Goal: Information Seeking & Learning: Learn about a topic

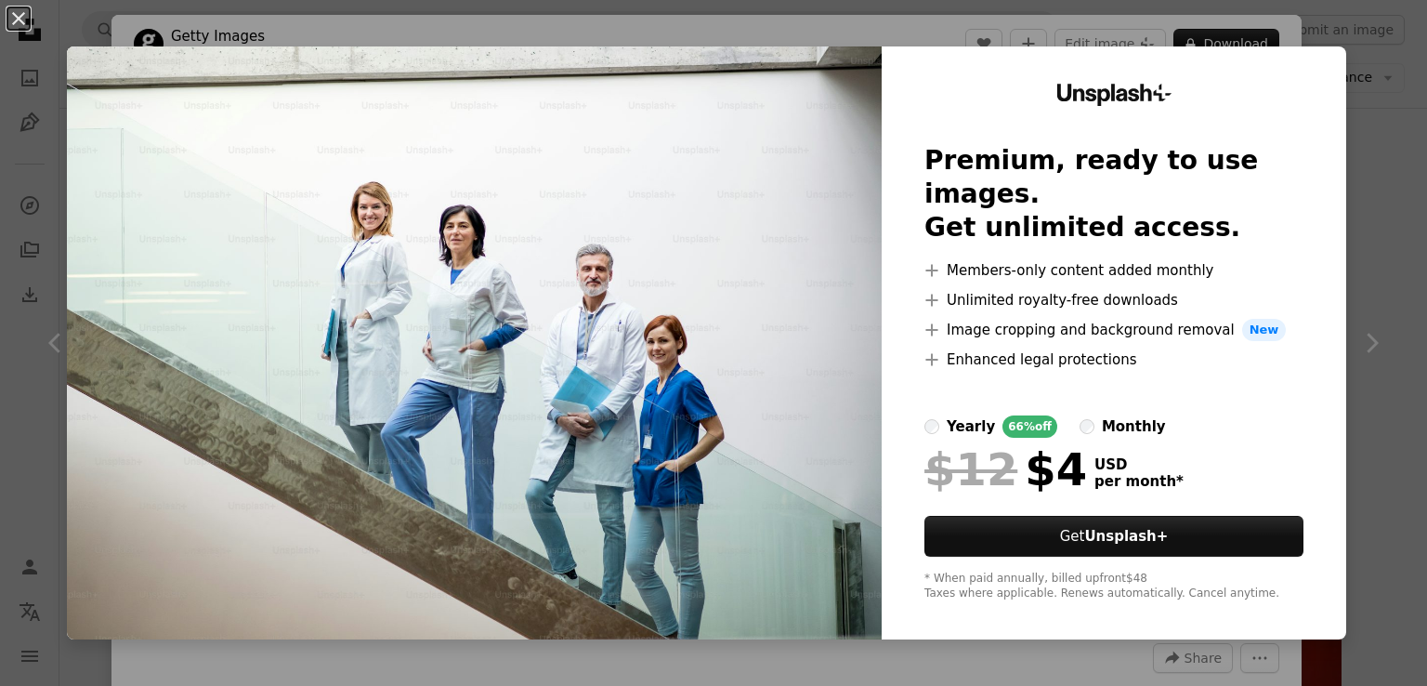
scroll to position [4181, 0]
click at [23, 26] on button "An X shape" at bounding box center [18, 18] width 22 height 22
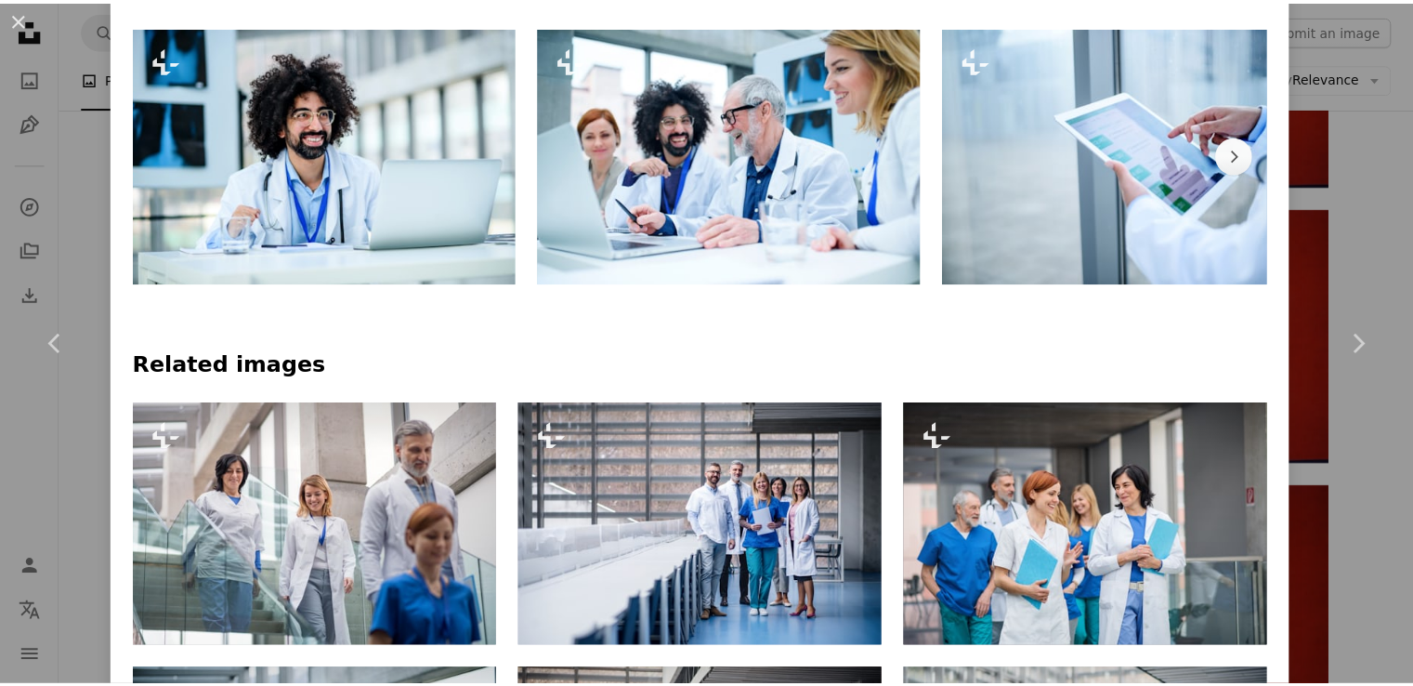
scroll to position [929, 0]
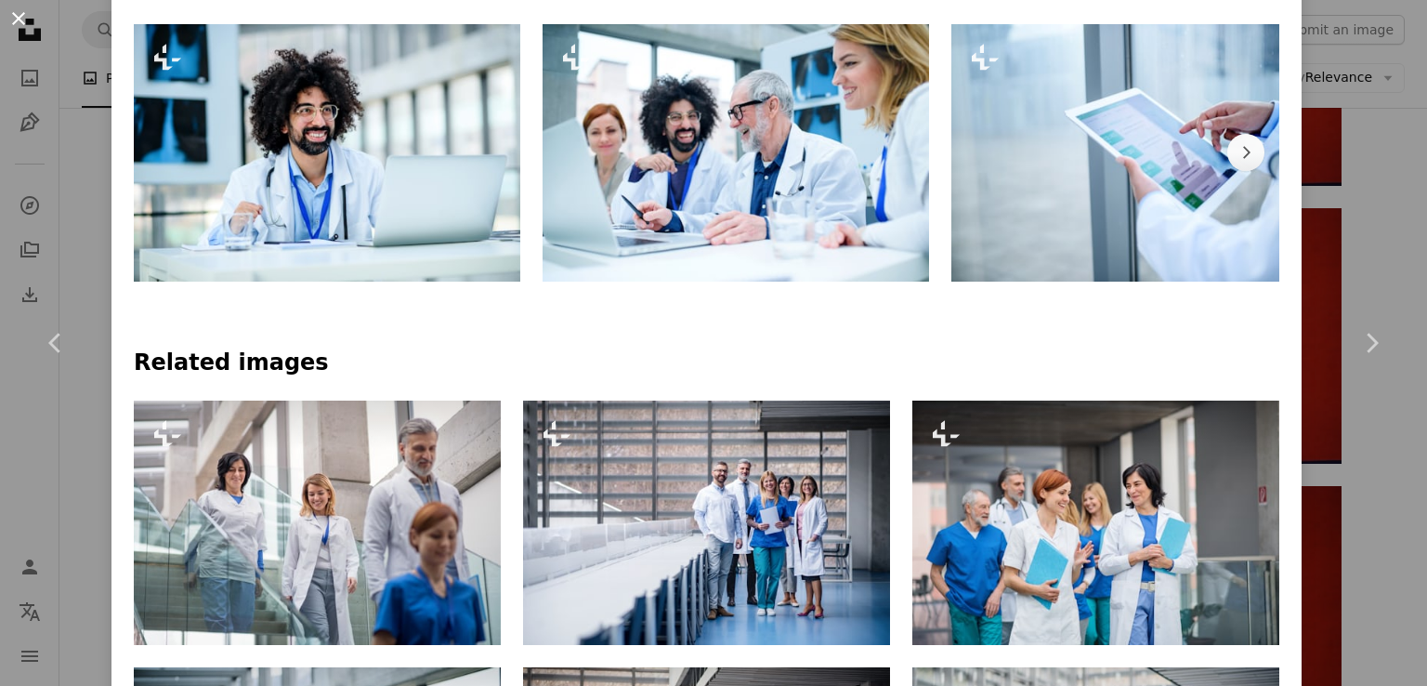
click at [20, 25] on button "An X shape" at bounding box center [18, 18] width 22 height 22
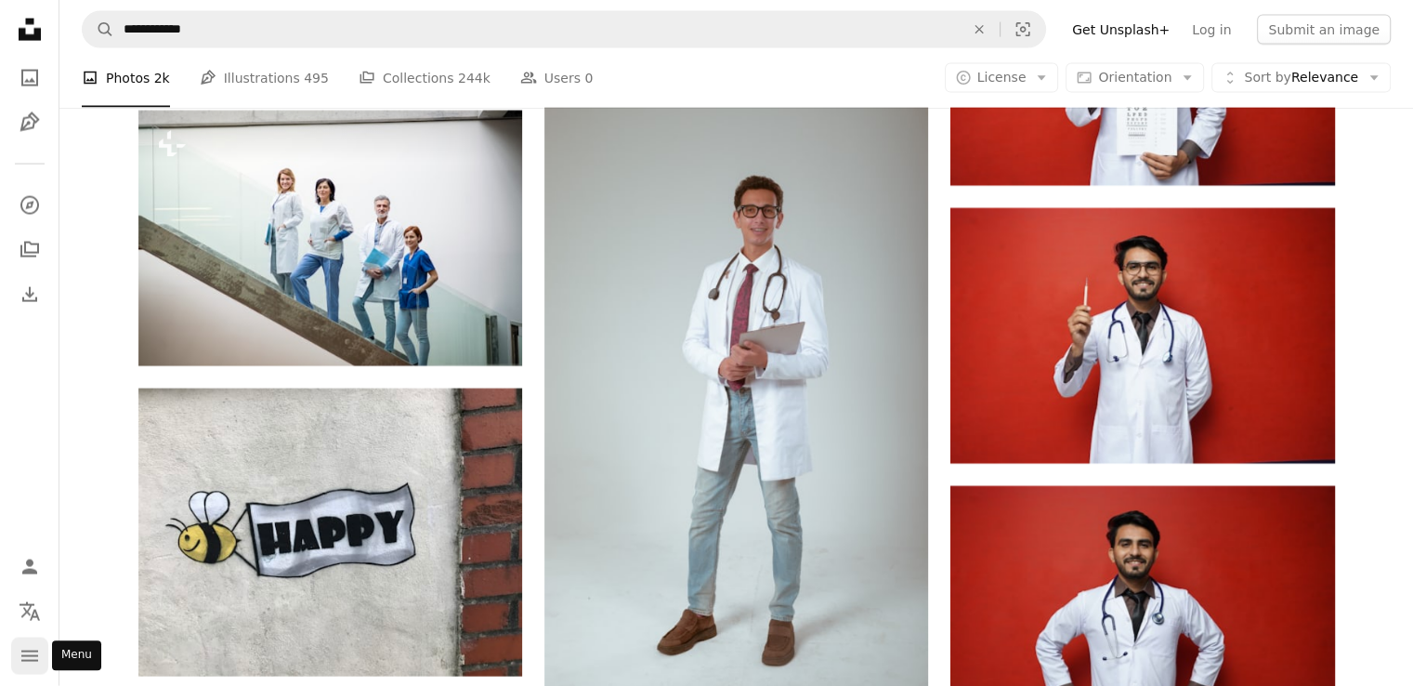
click at [25, 648] on icon "navigation menu" at bounding box center [30, 656] width 22 height 22
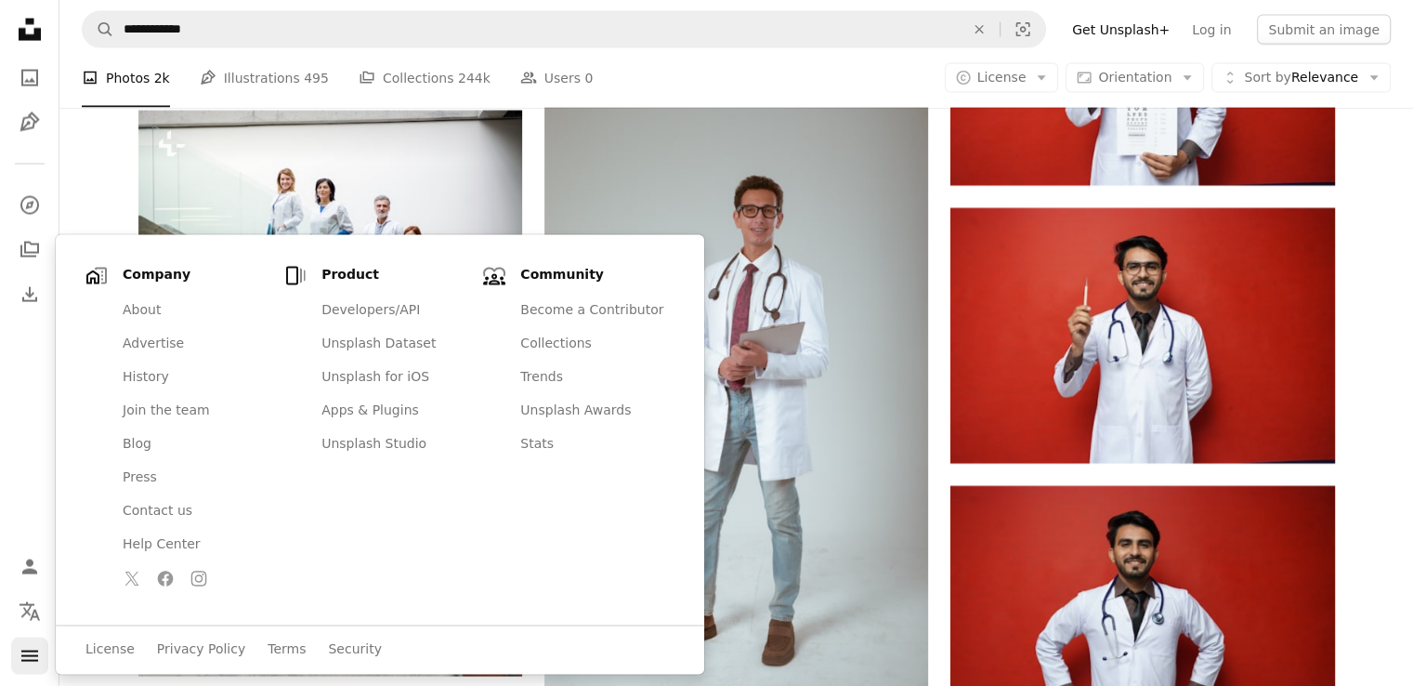
click at [25, 648] on icon "navigation menu" at bounding box center [30, 656] width 22 height 22
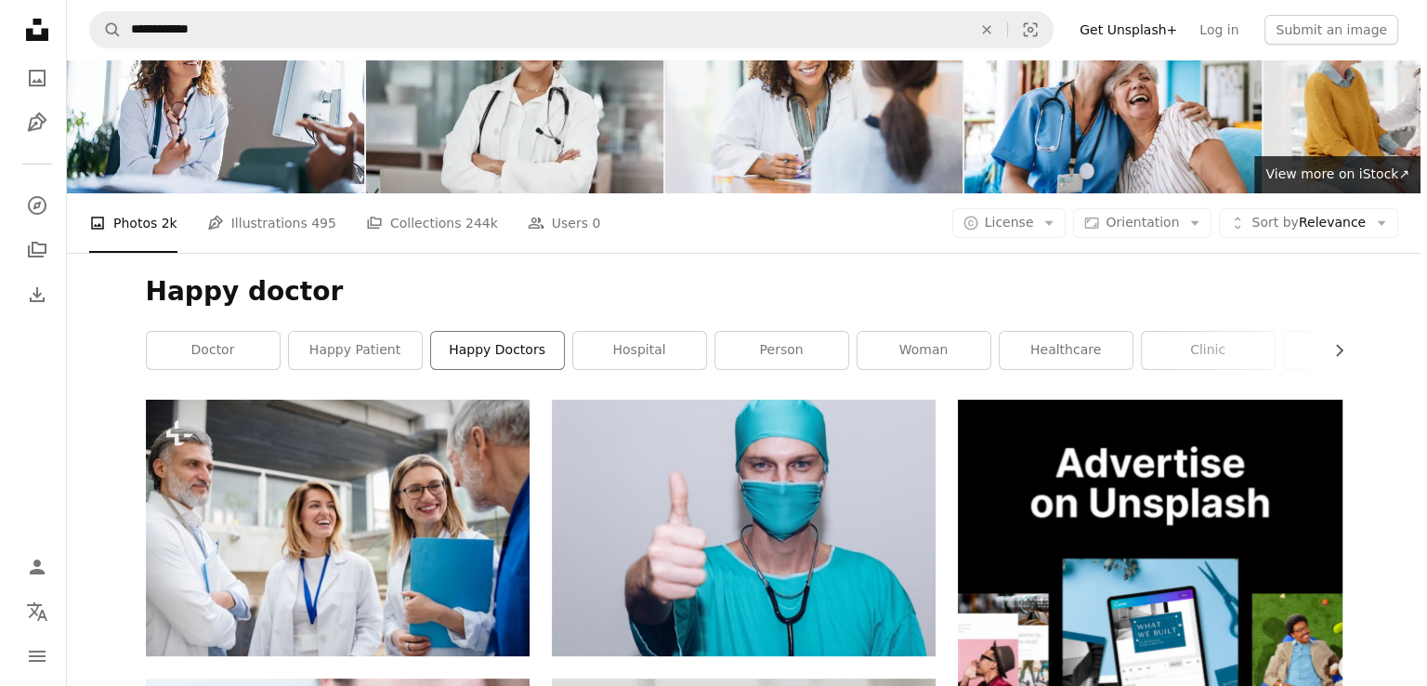
scroll to position [186, 0]
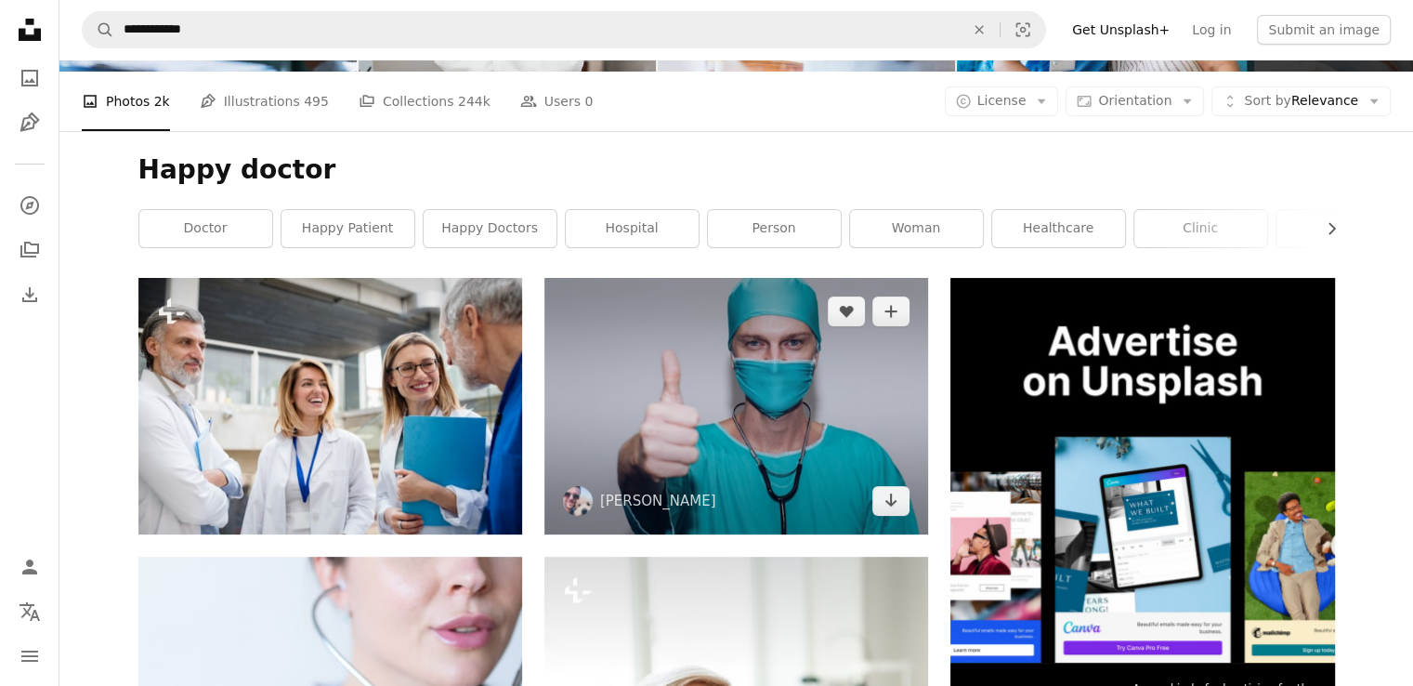
click at [736, 363] on img at bounding box center [736, 406] width 384 height 256
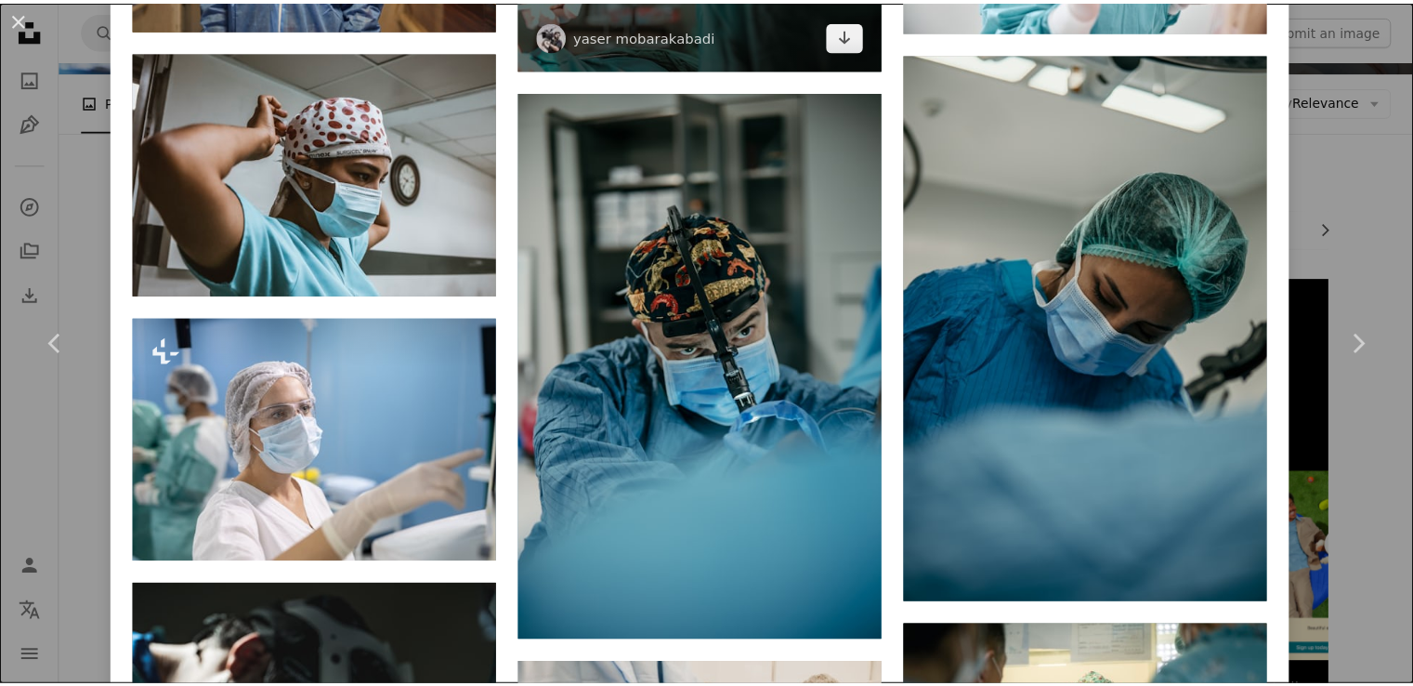
scroll to position [2602, 0]
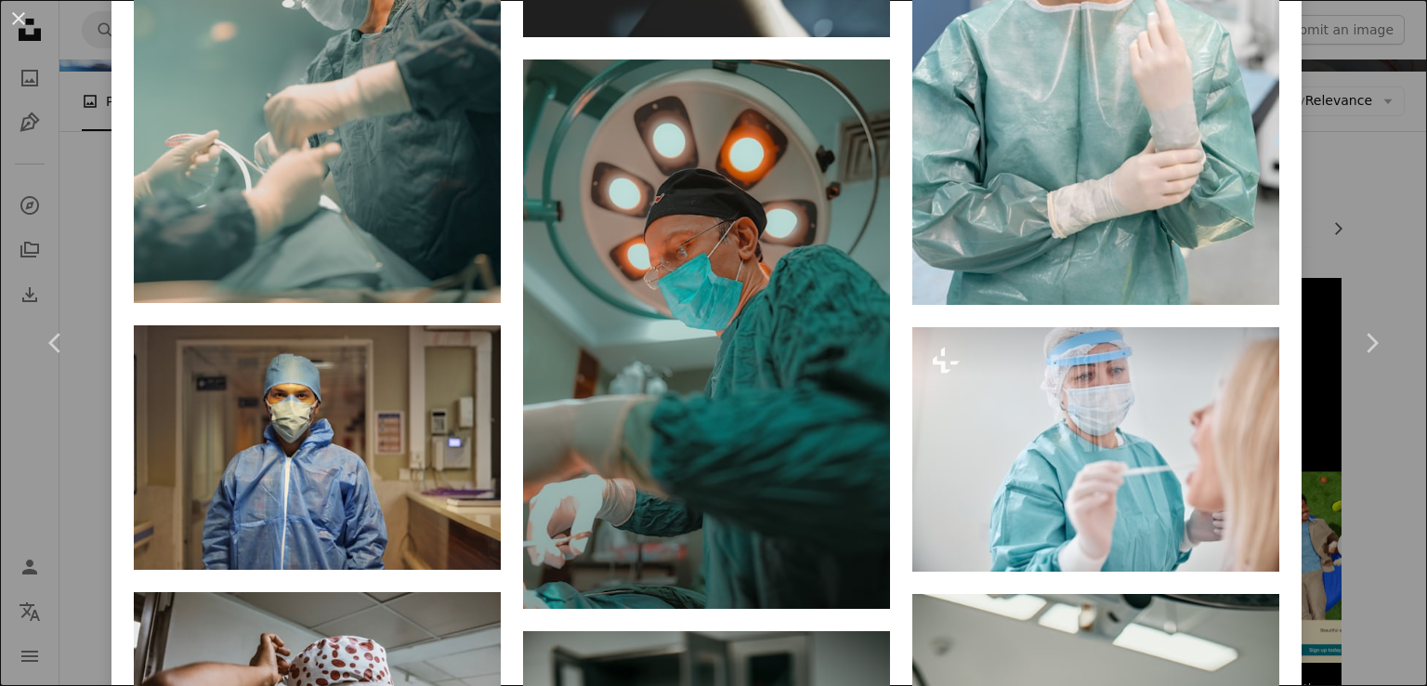
click at [17, 17] on button "An X shape" at bounding box center [18, 18] width 22 height 22
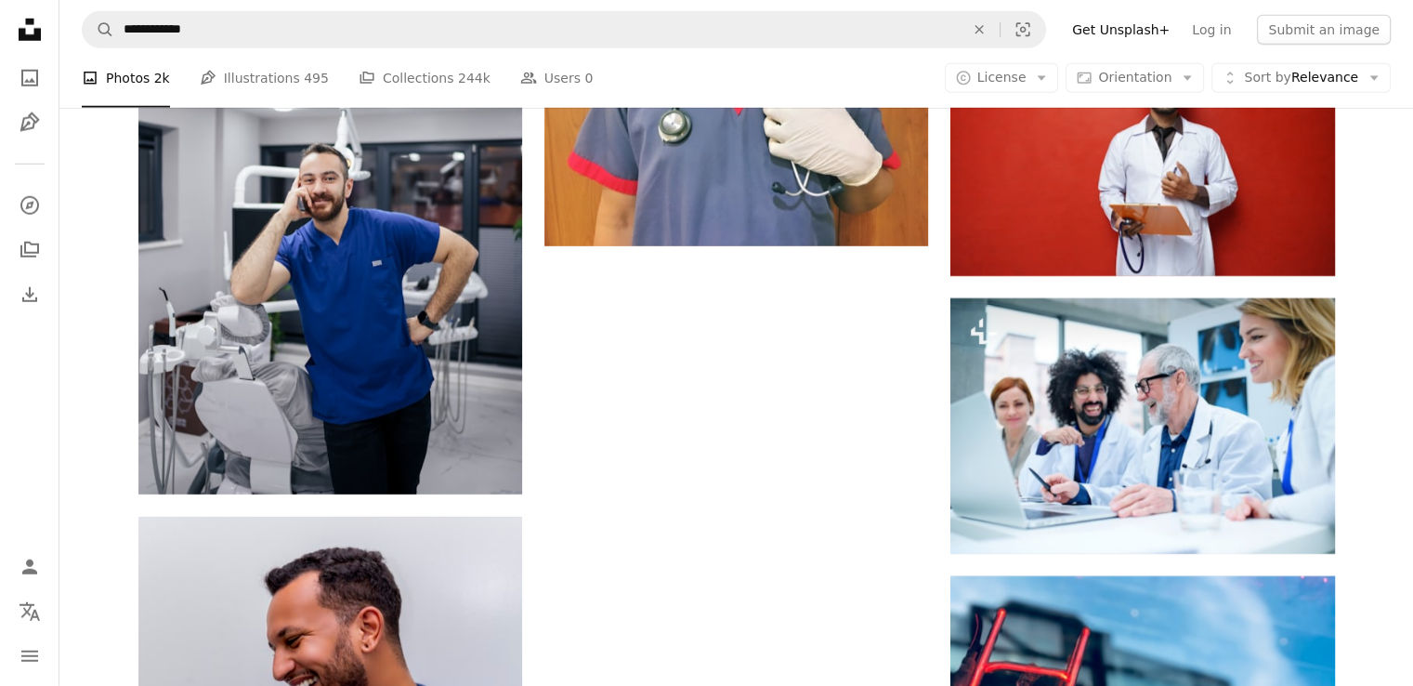
scroll to position [5018, 0]
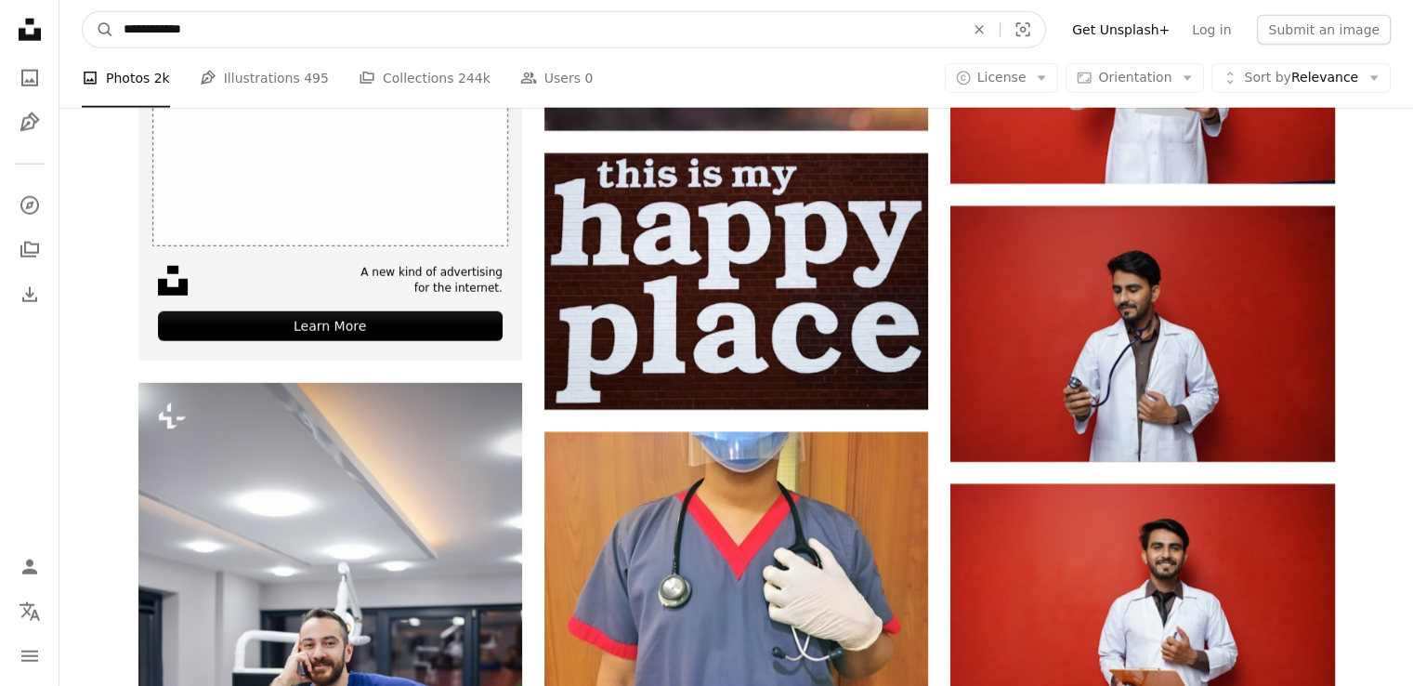
click at [249, 33] on input "**********" at bounding box center [536, 29] width 845 height 35
type input "*"
type input "**********"
click at [83, 12] on button "A magnifying glass" at bounding box center [99, 29] width 32 height 35
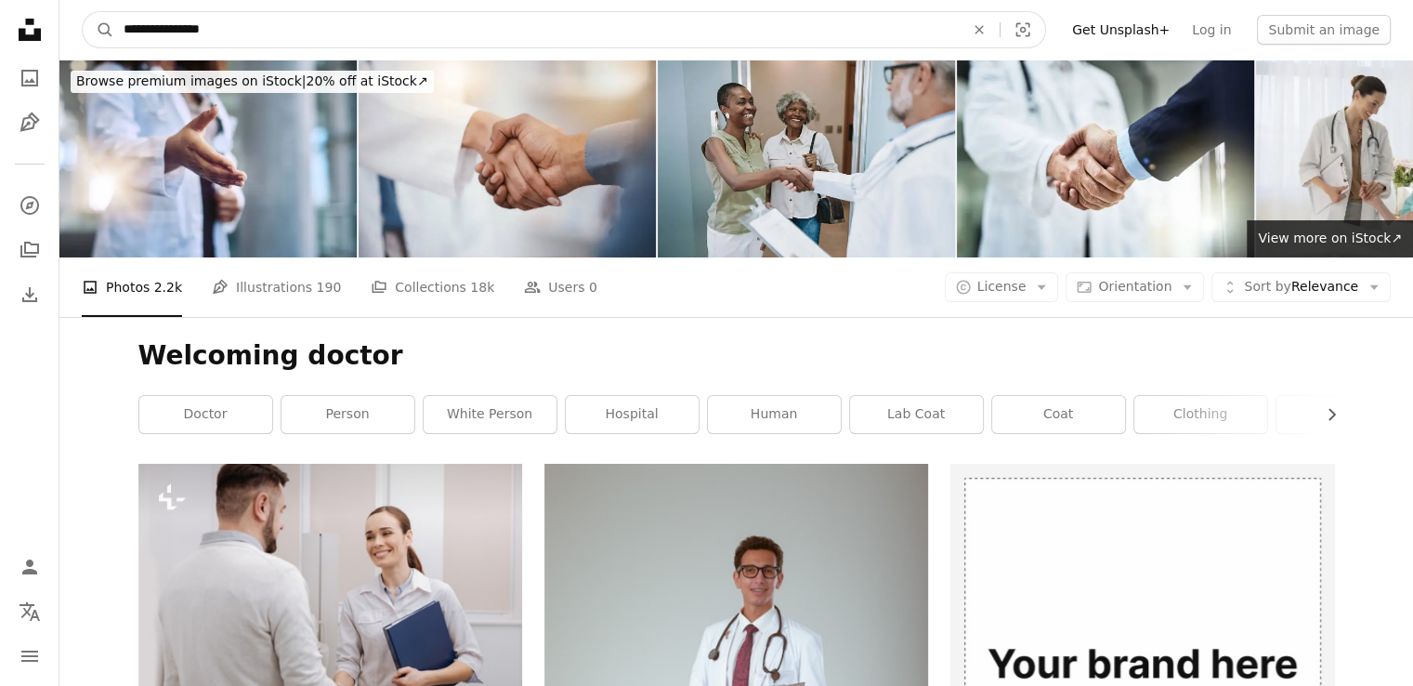
drag, startPoint x: 286, startPoint y: 27, endPoint x: 0, endPoint y: 72, distance: 289.8
paste input "**********"
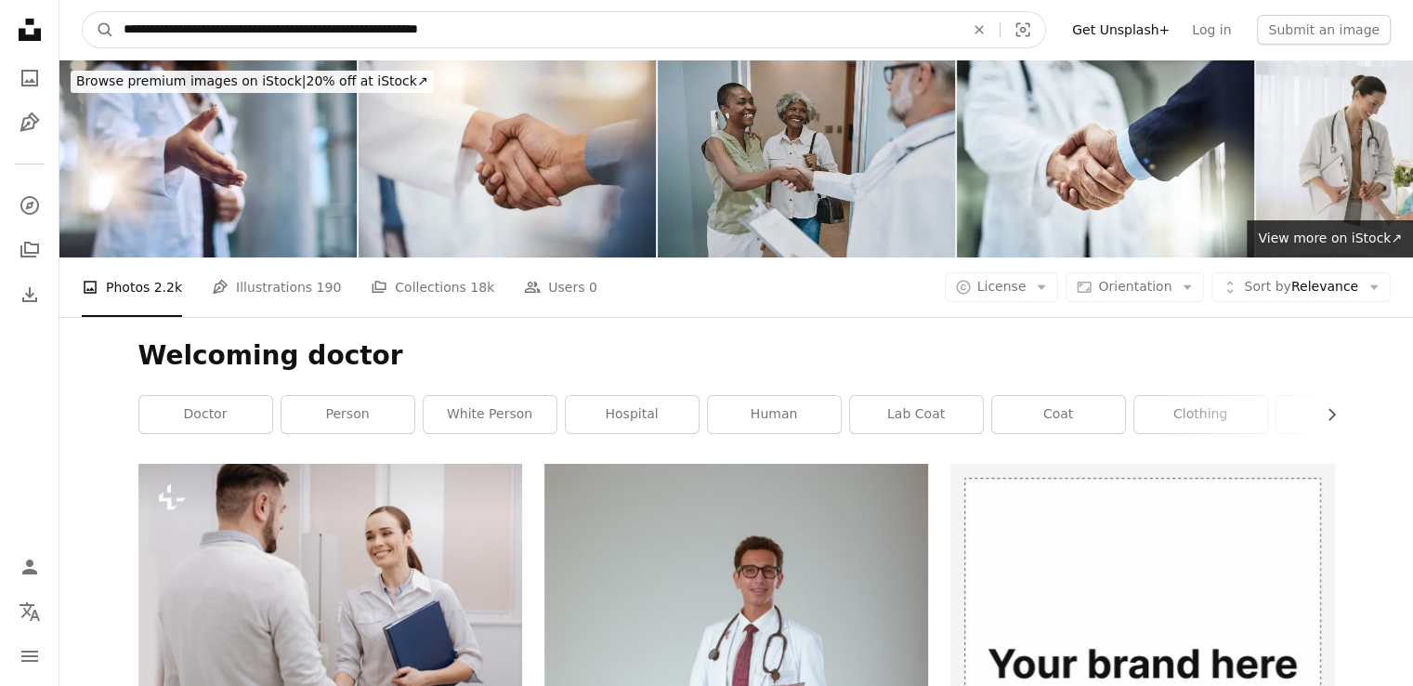
type input "**********"
click button "A magnifying glass" at bounding box center [99, 29] width 32 height 35
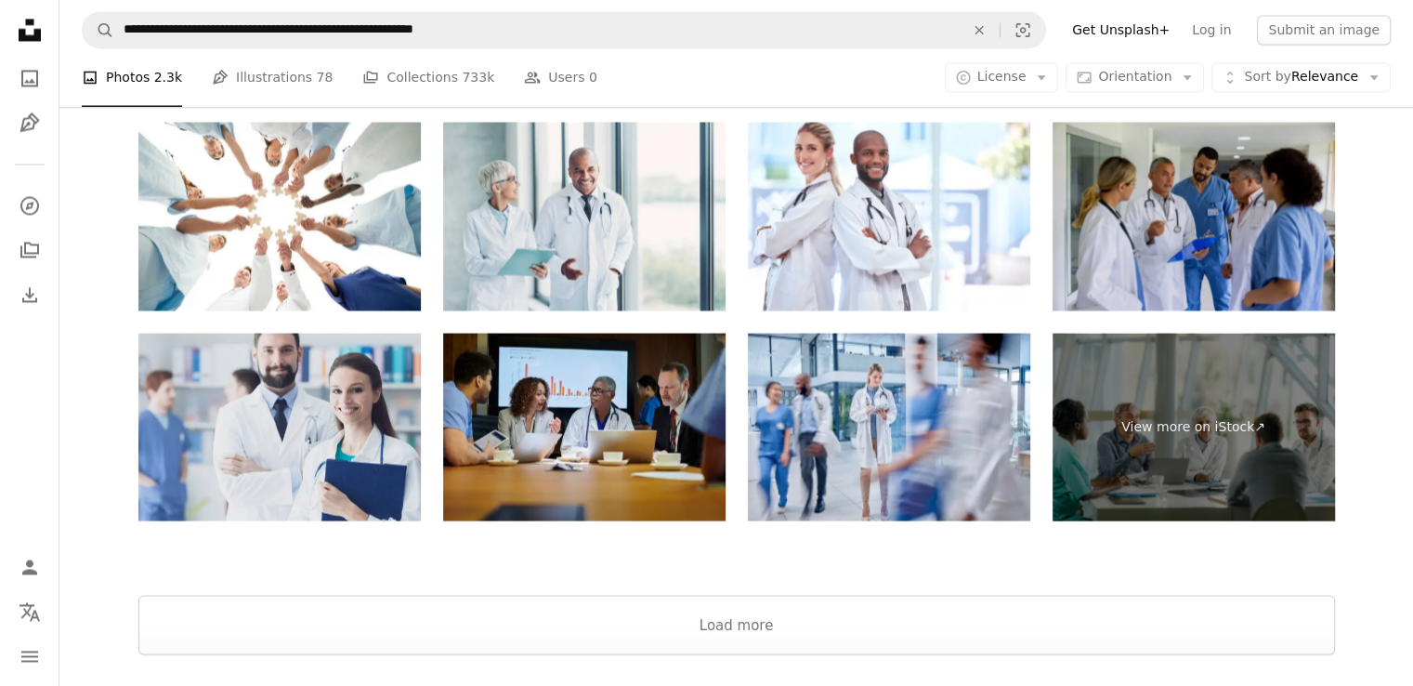
scroll to position [3345, 0]
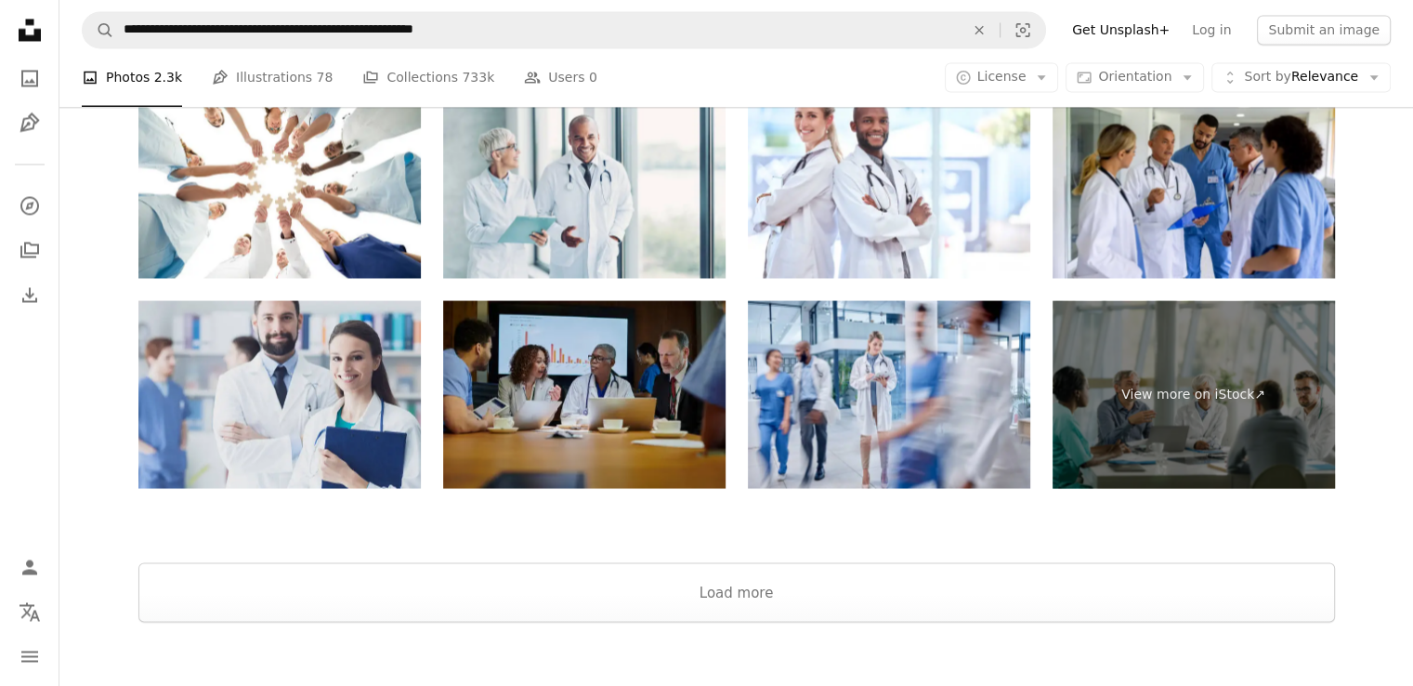
click at [597, 355] on img at bounding box center [584, 394] width 282 height 189
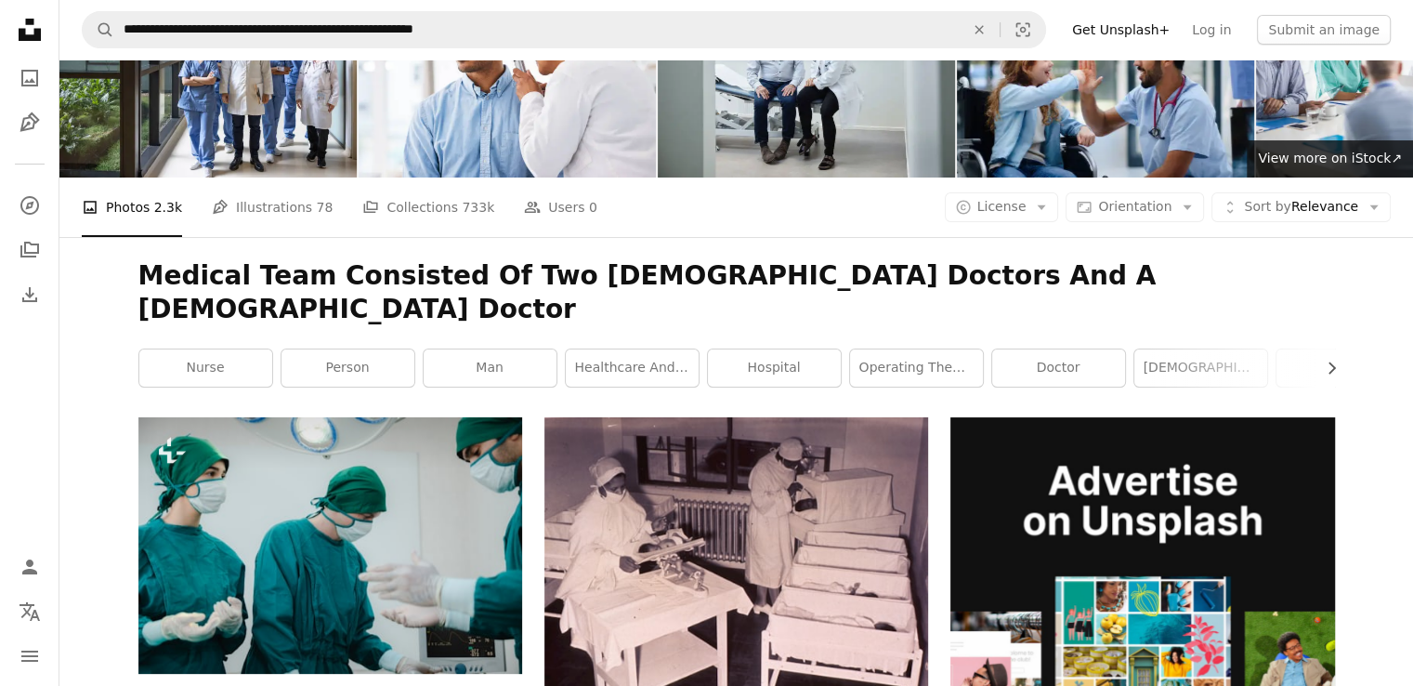
scroll to position [0, 0]
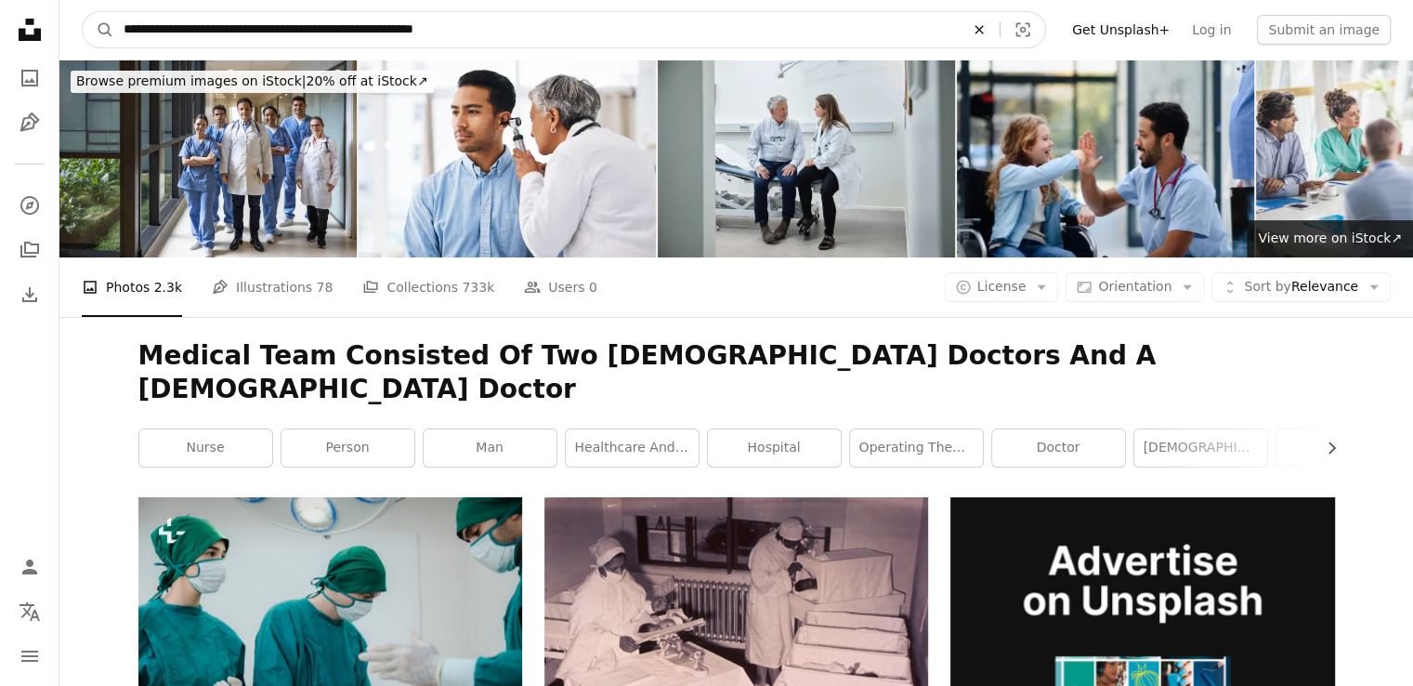
click at [1000, 36] on icon "An X shape" at bounding box center [979, 29] width 41 height 15
type input "**********"
click button "A magnifying glass" at bounding box center [99, 29] width 32 height 35
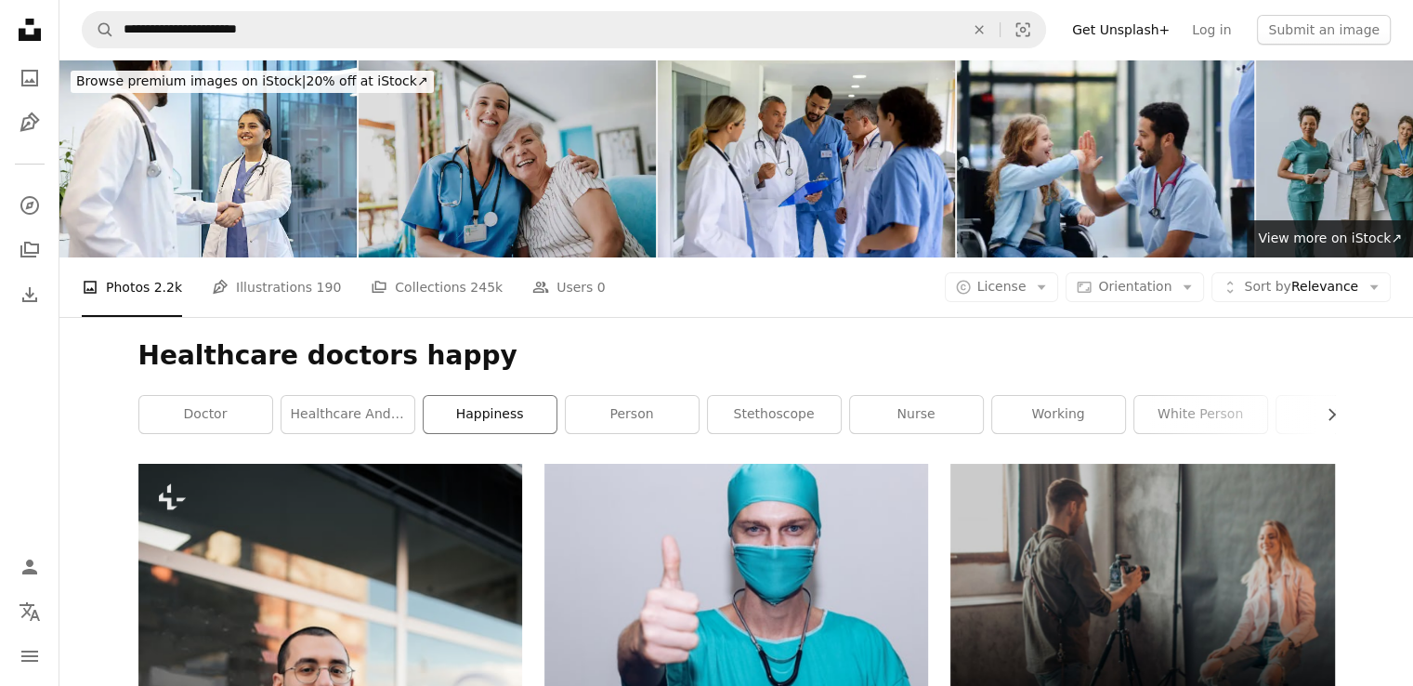
click at [482, 405] on link "happiness" at bounding box center [490, 414] width 133 height 37
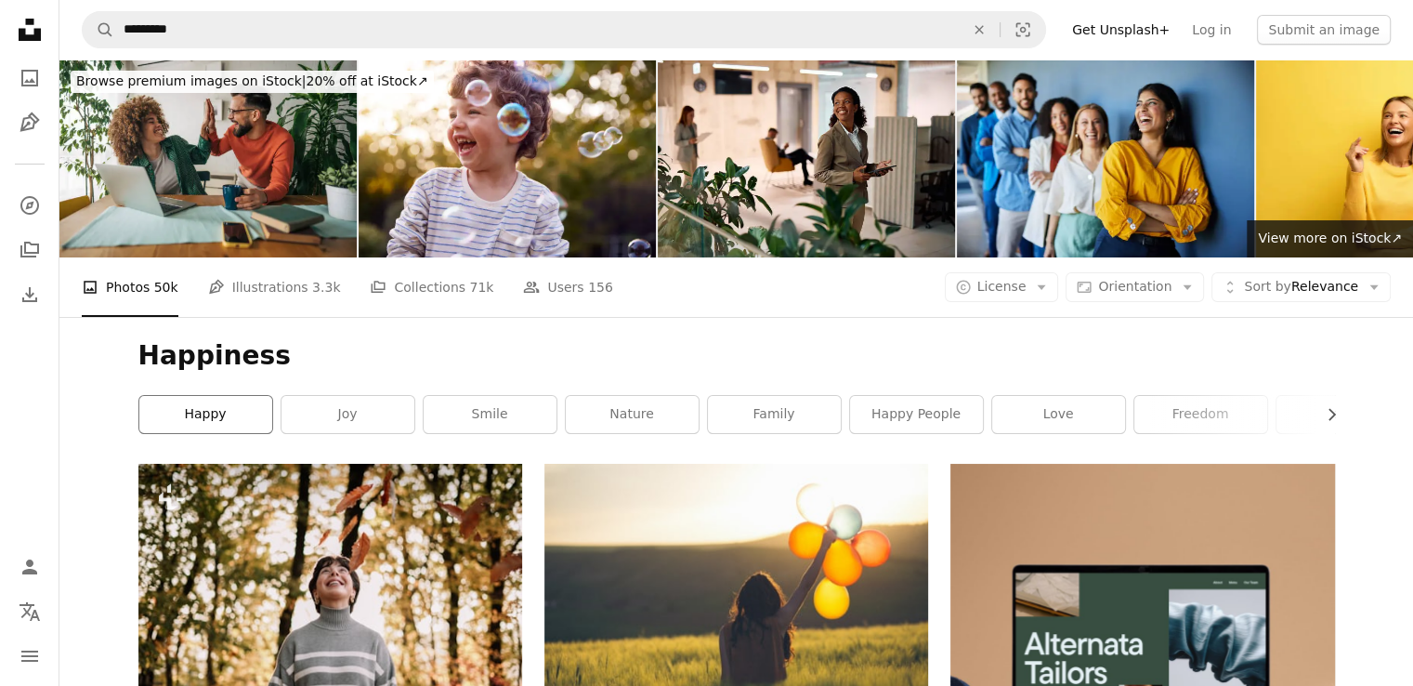
click at [206, 410] on link "happy" at bounding box center [205, 414] width 133 height 37
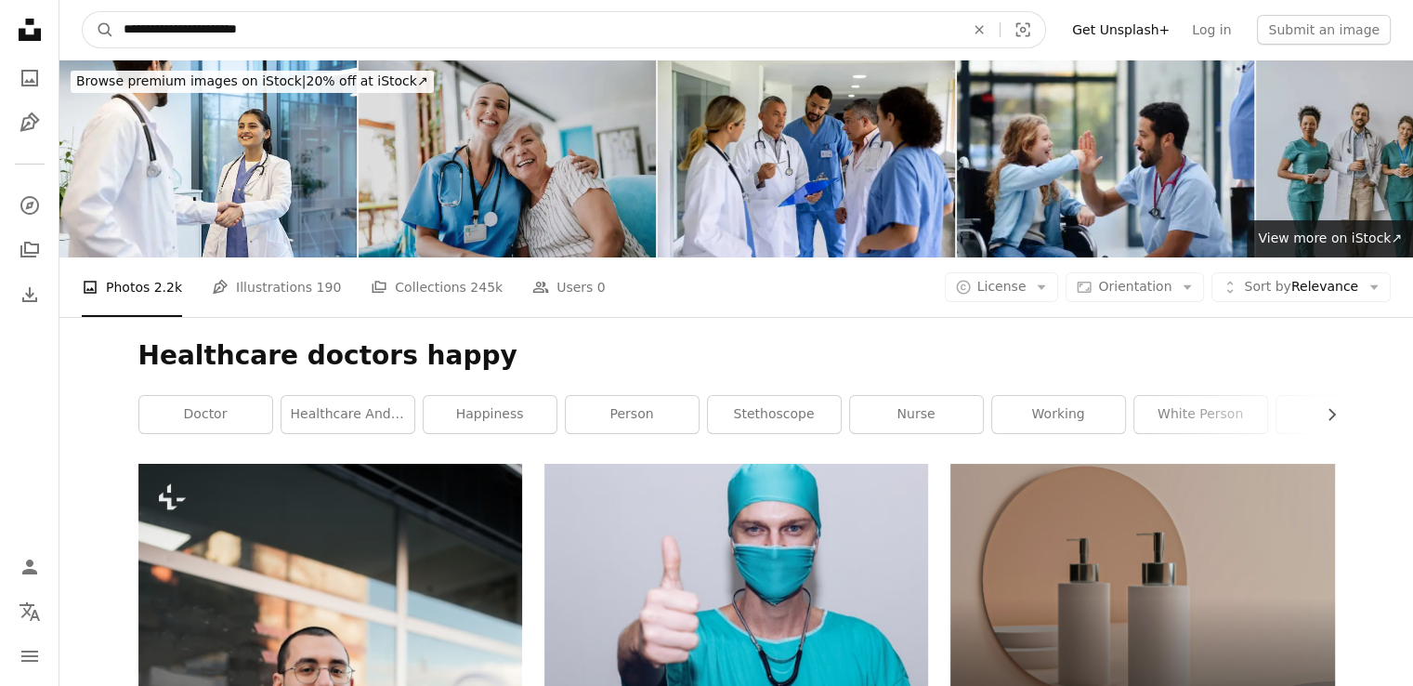
click at [362, 38] on input "**********" at bounding box center [536, 29] width 845 height 35
click at [1000, 33] on icon "An X shape" at bounding box center [979, 29] width 41 height 15
type input "**********"
click at [83, 12] on button "A magnifying glass" at bounding box center [99, 29] width 32 height 35
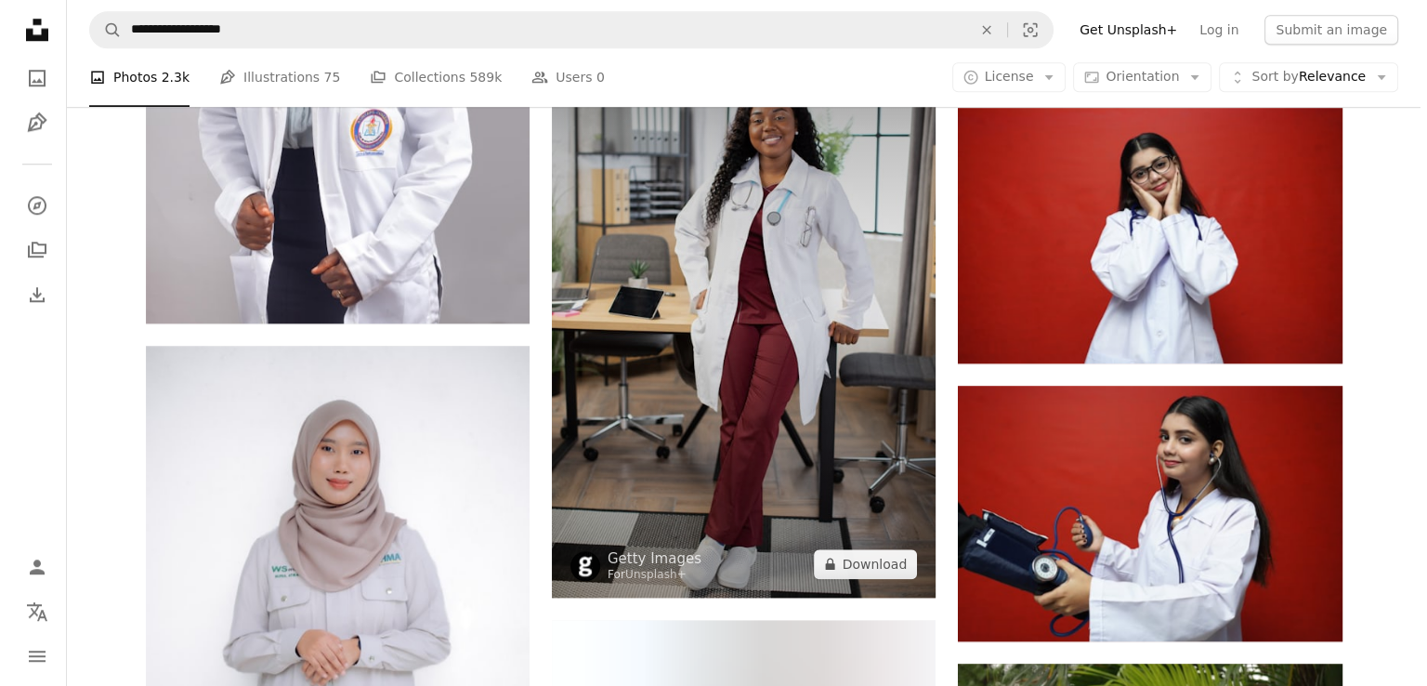
scroll to position [1765, 0]
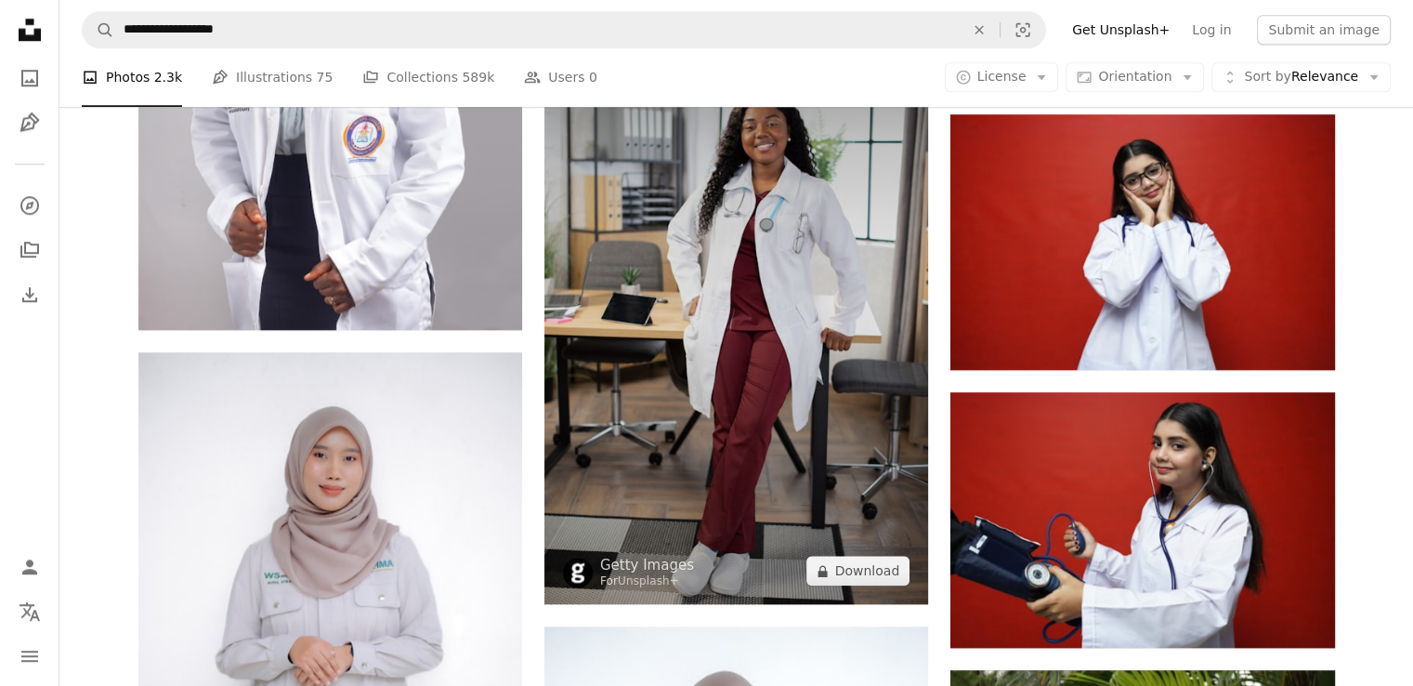
click at [753, 330] on img at bounding box center [736, 316] width 384 height 576
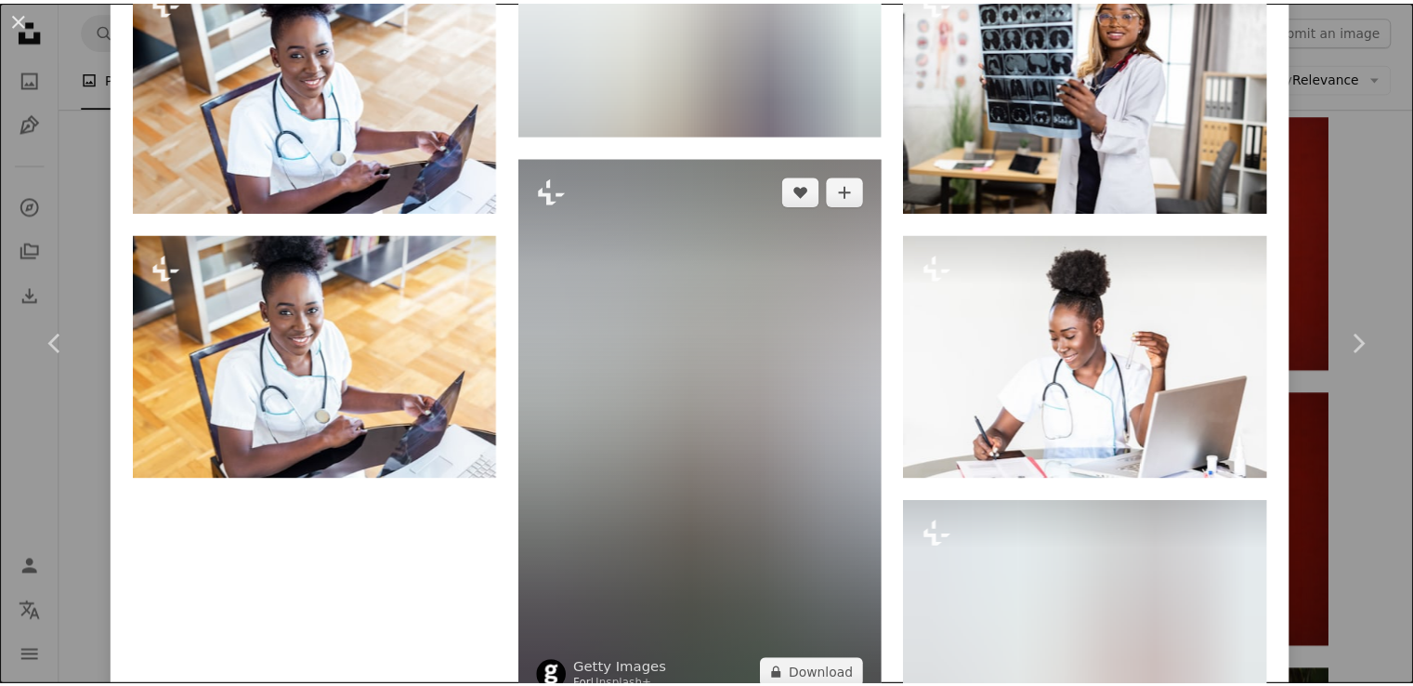
scroll to position [2509, 0]
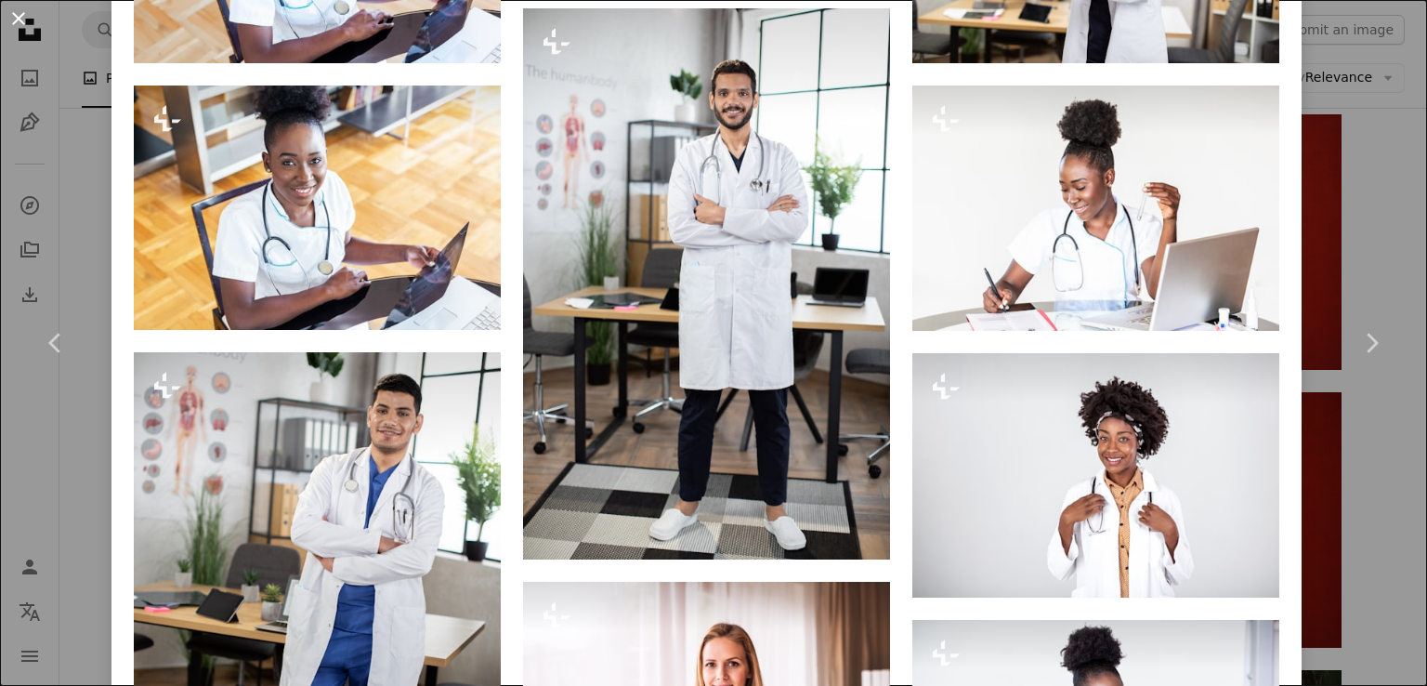
click at [22, 15] on button "An X shape" at bounding box center [18, 18] width 22 height 22
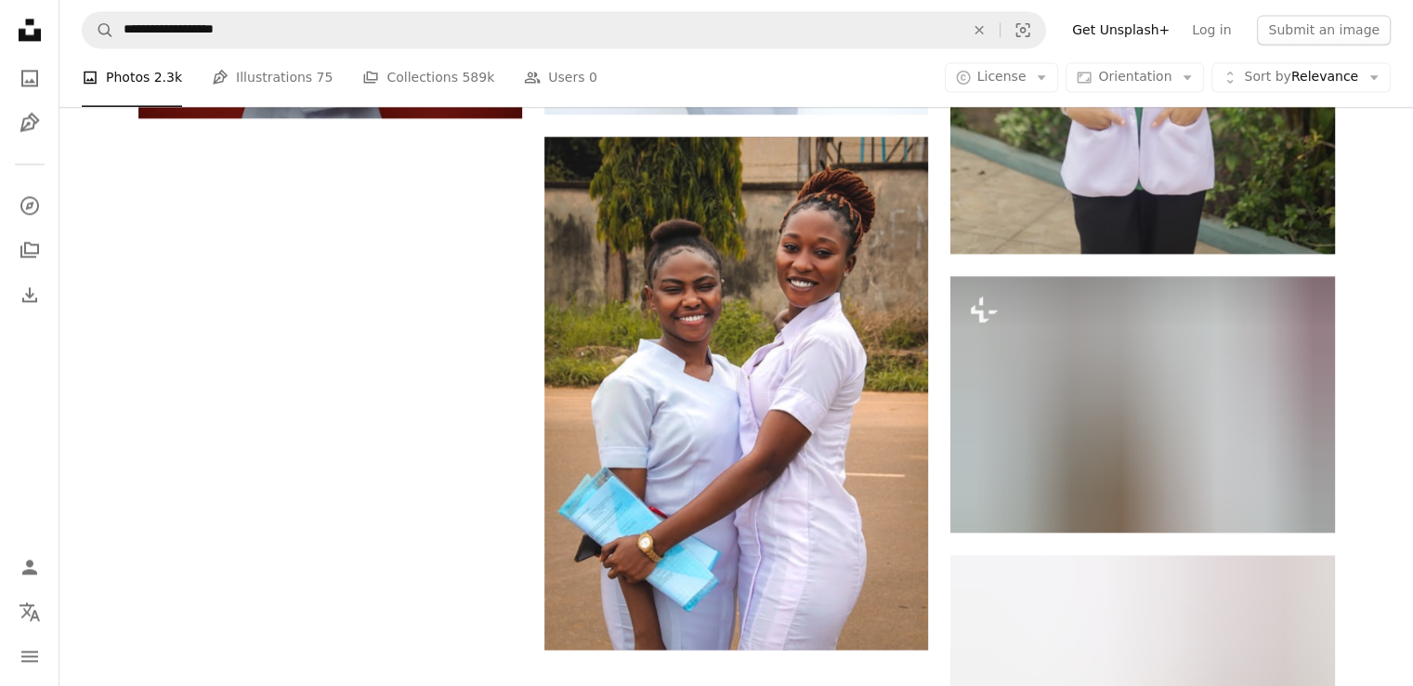
scroll to position [2602, 0]
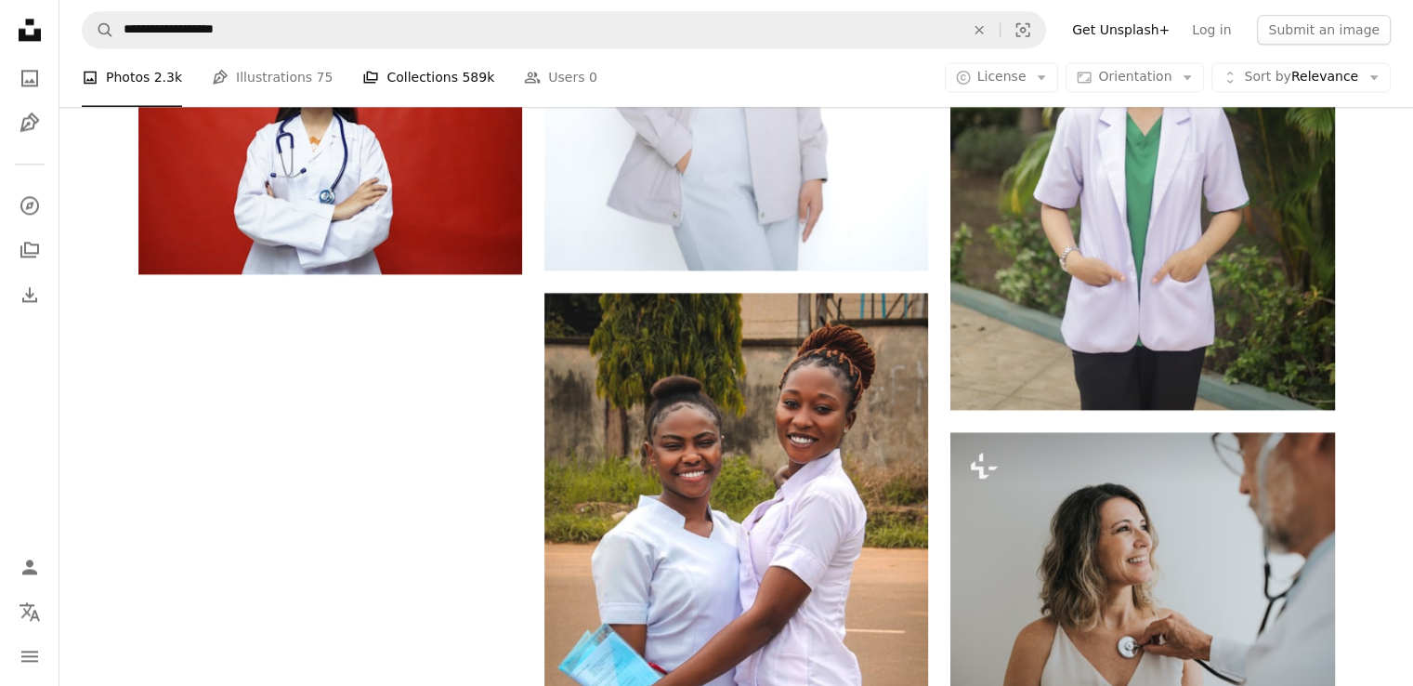
click at [430, 75] on link "A stack of folders Collections 589k" at bounding box center [428, 77] width 132 height 59
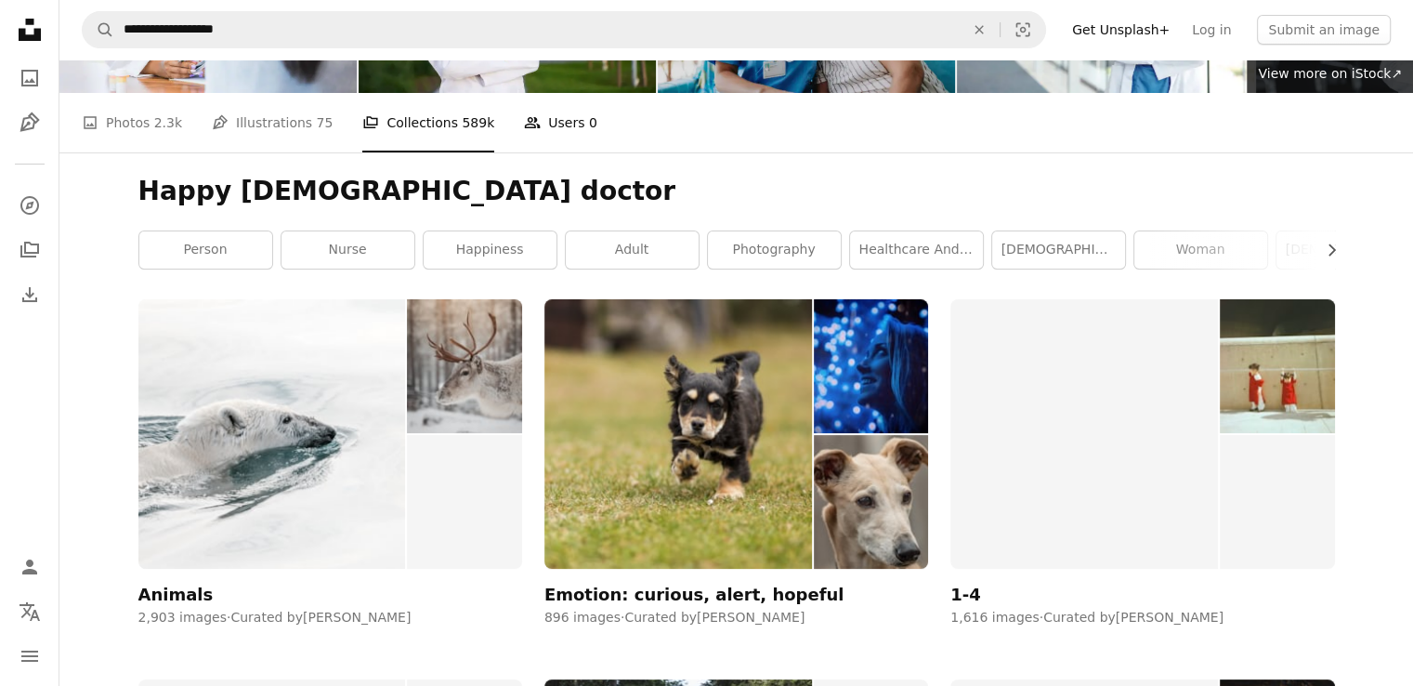
scroll to position [93, 0]
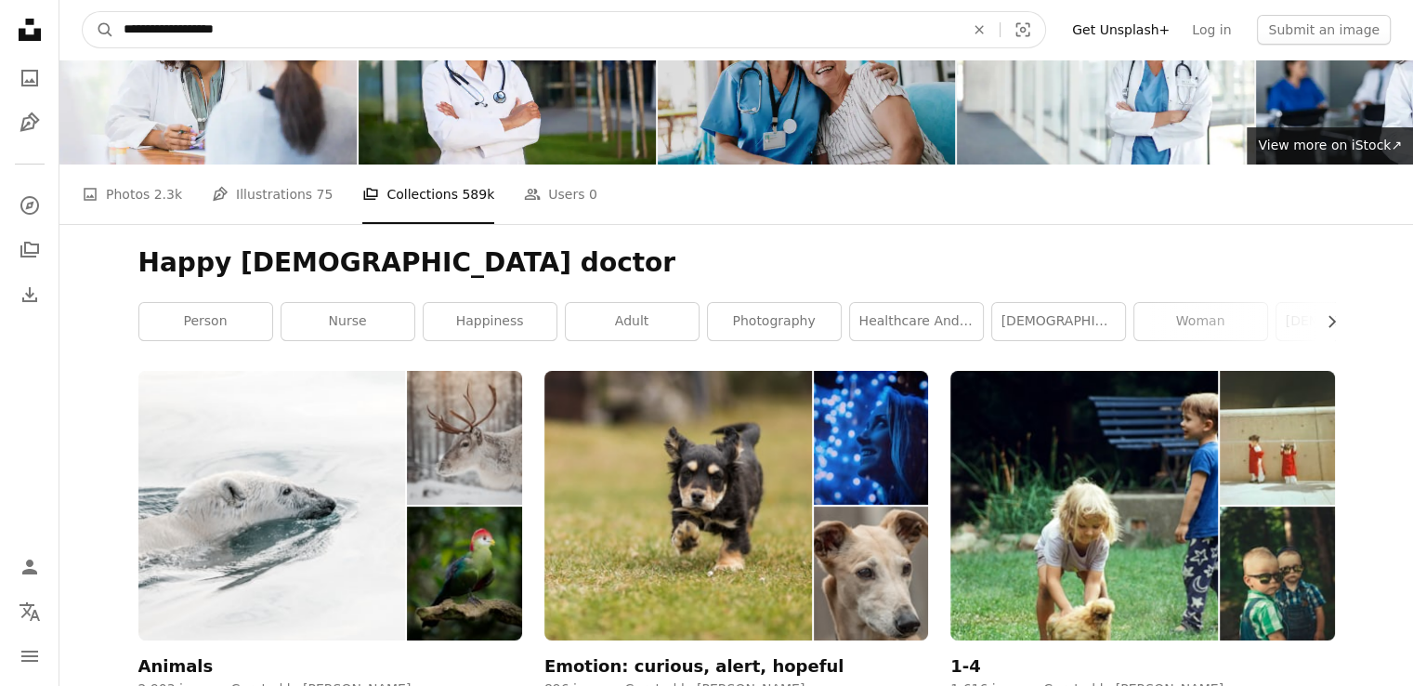
click at [341, 29] on input "**********" at bounding box center [536, 29] width 845 height 35
click at [83, 12] on button "A magnifying glass" at bounding box center [99, 29] width 32 height 35
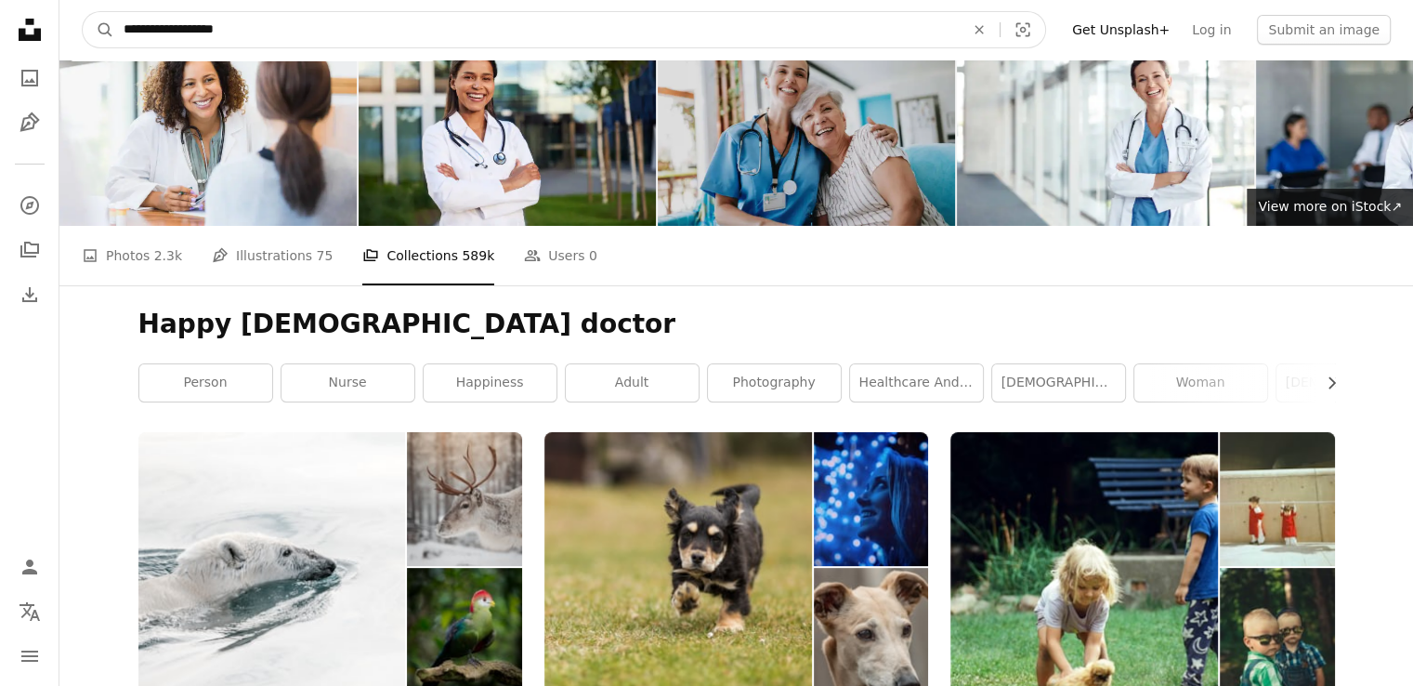
scroll to position [0, 0]
